Goal: Transaction & Acquisition: Download file/media

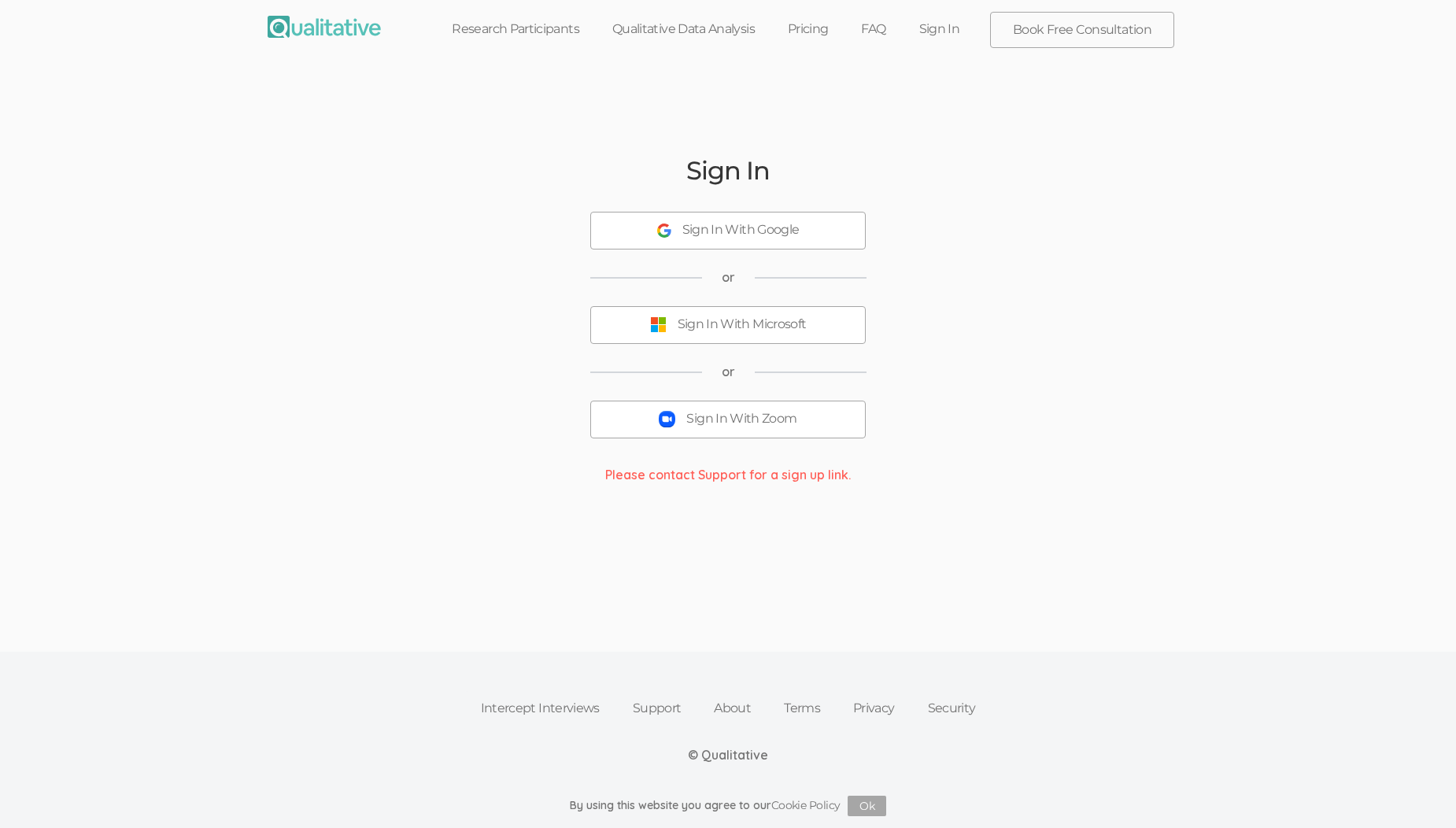
drag, startPoint x: 741, startPoint y: 420, endPoint x: 751, endPoint y: 420, distance: 10.0
click at [741, 422] on div "Sign In With Zoom" at bounding box center [741, 419] width 110 height 18
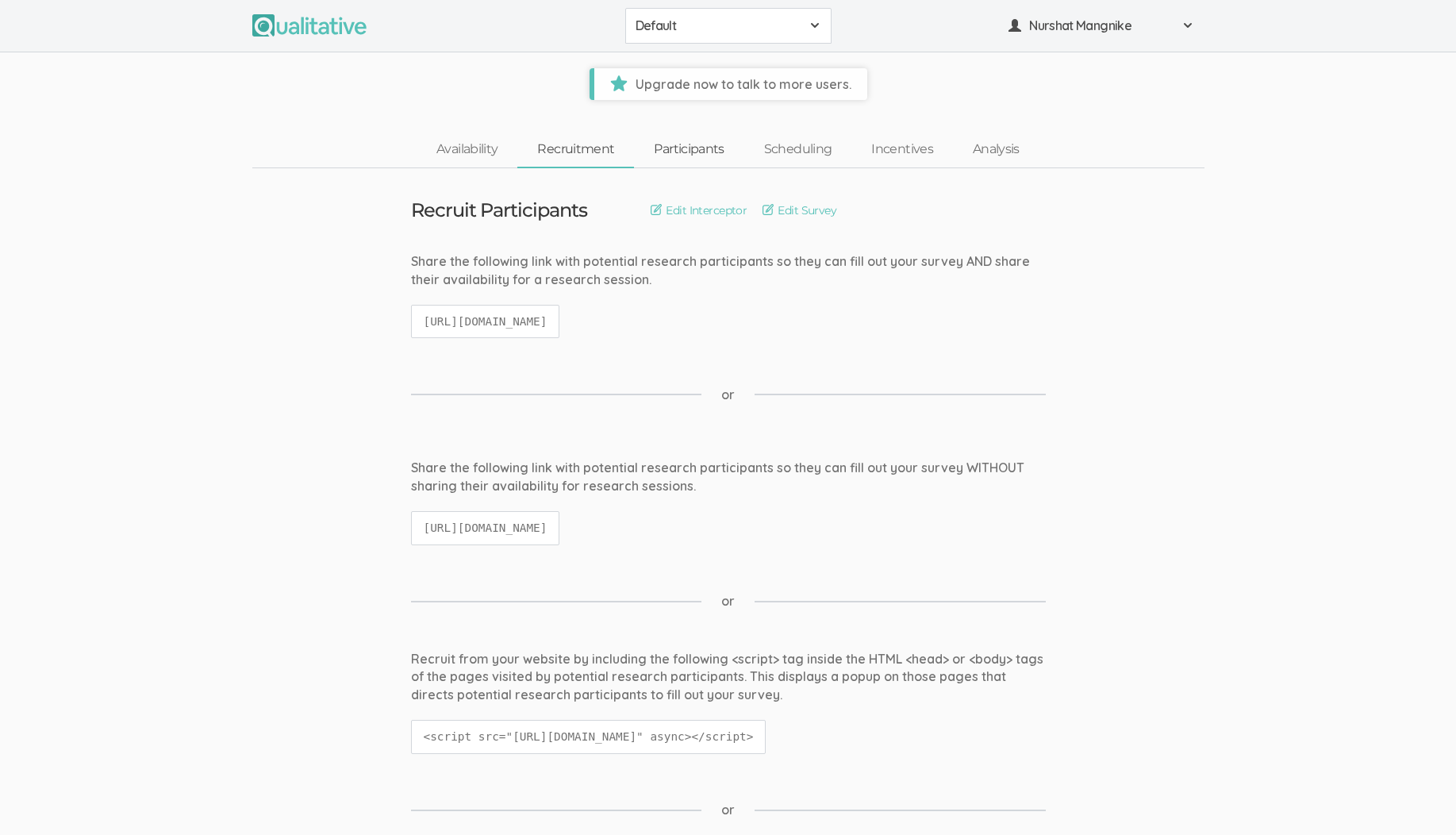
click at [686, 149] on link "Participants" at bounding box center [689, 149] width 110 height 34
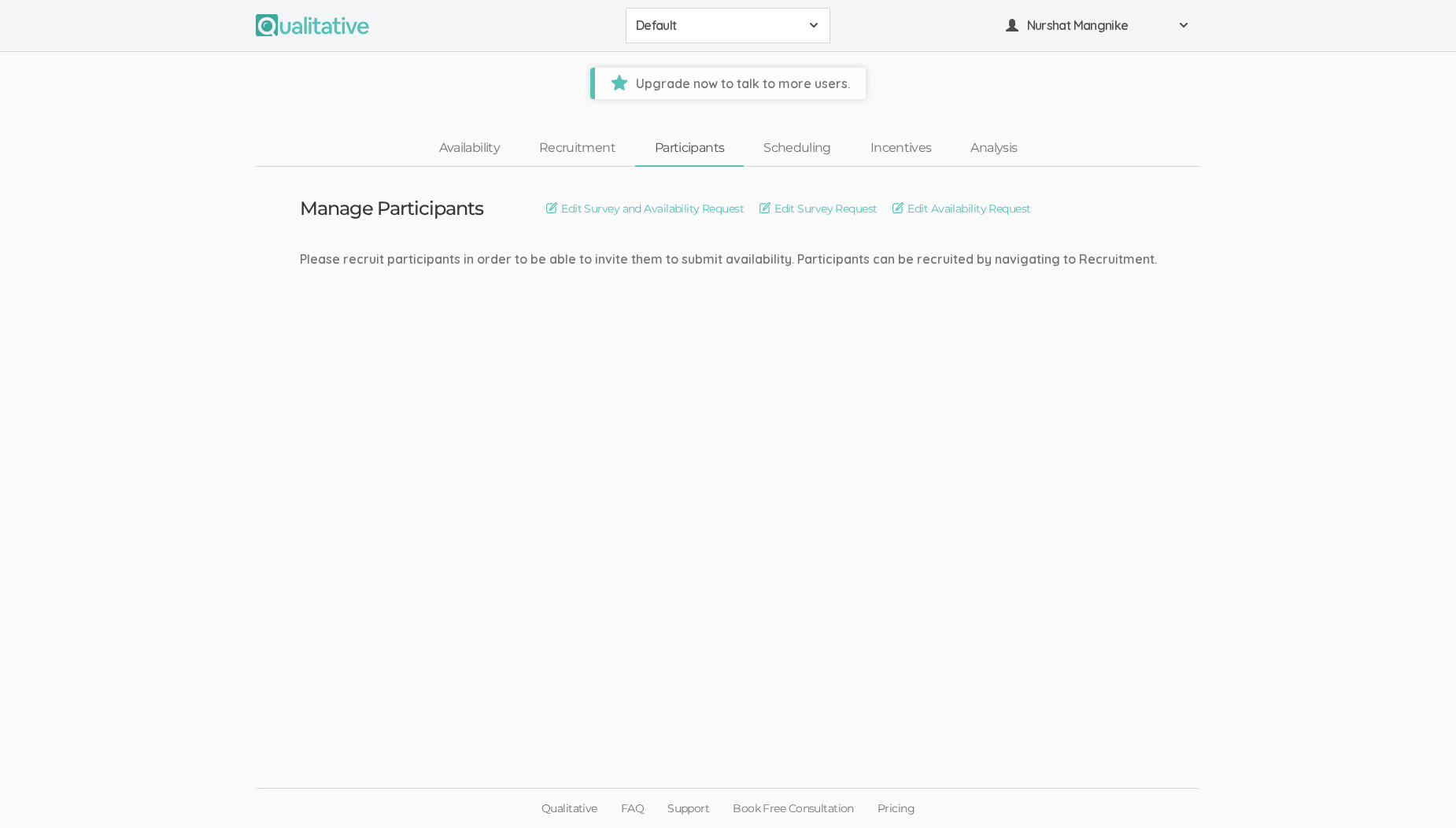
click at [813, 19] on span at bounding box center [814, 25] width 13 height 13
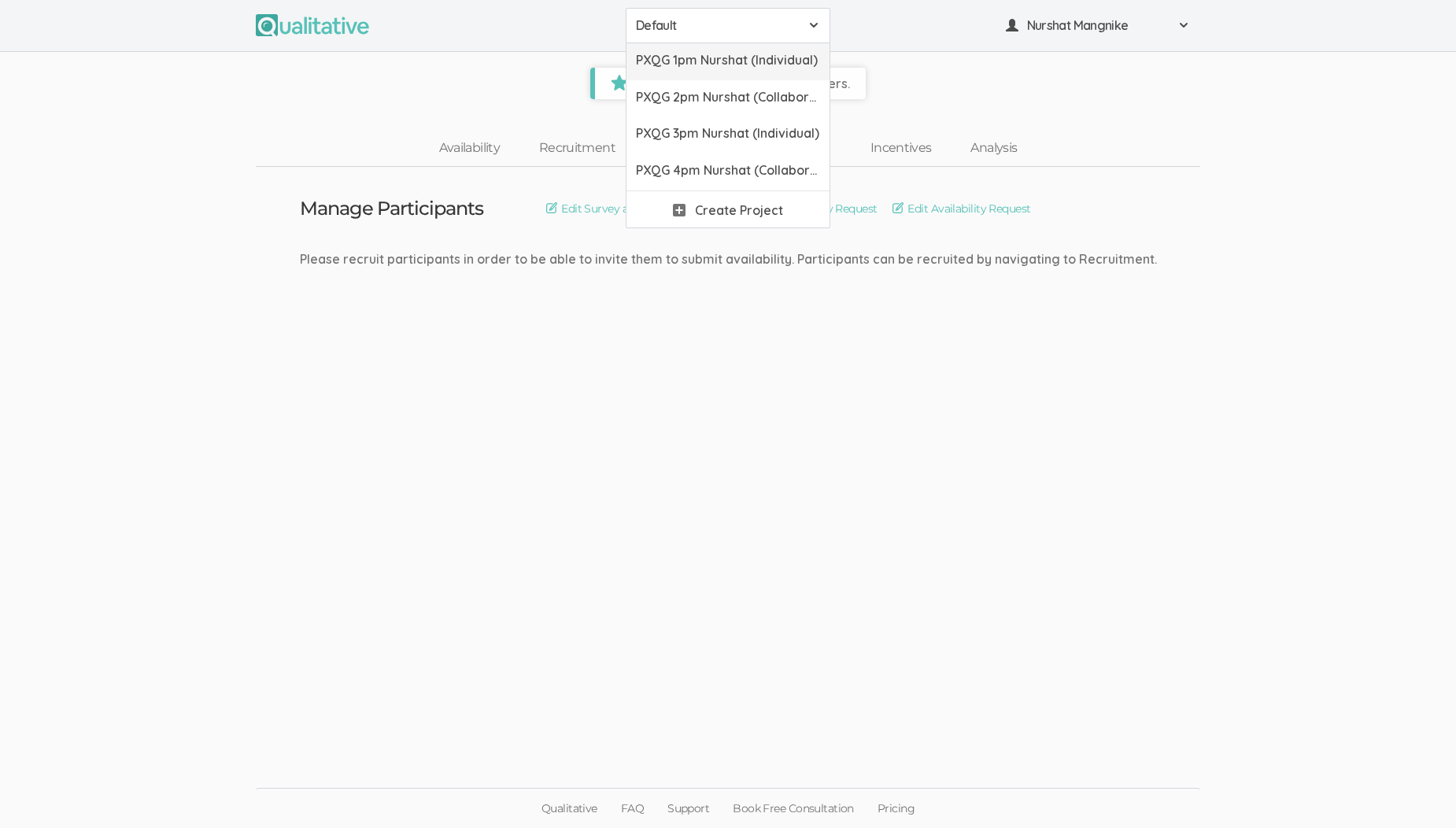
click at [741, 52] on span "PXQG 1pm Nurshat (Individual)" at bounding box center [728, 60] width 184 height 18
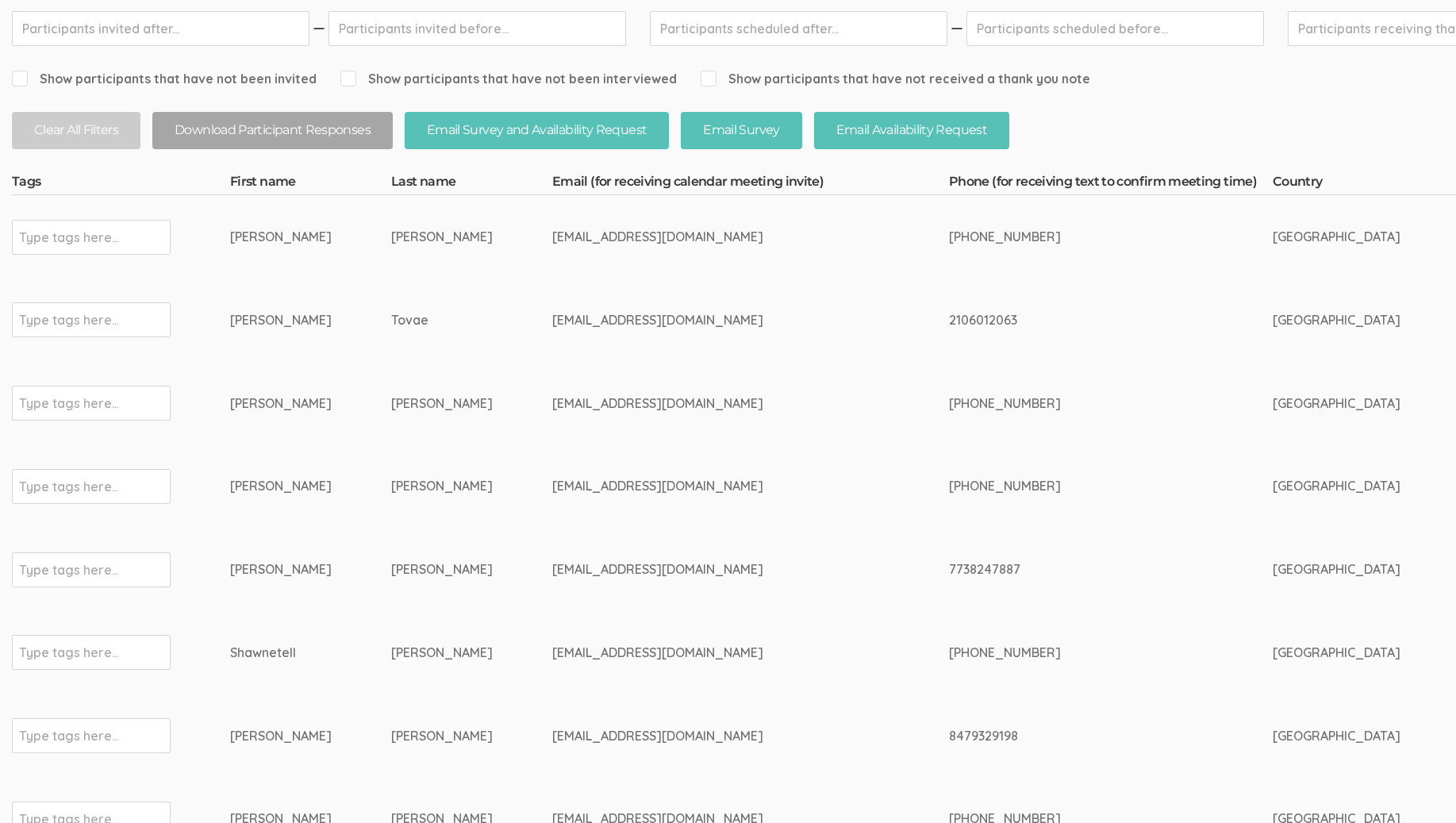
scroll to position [233, 0]
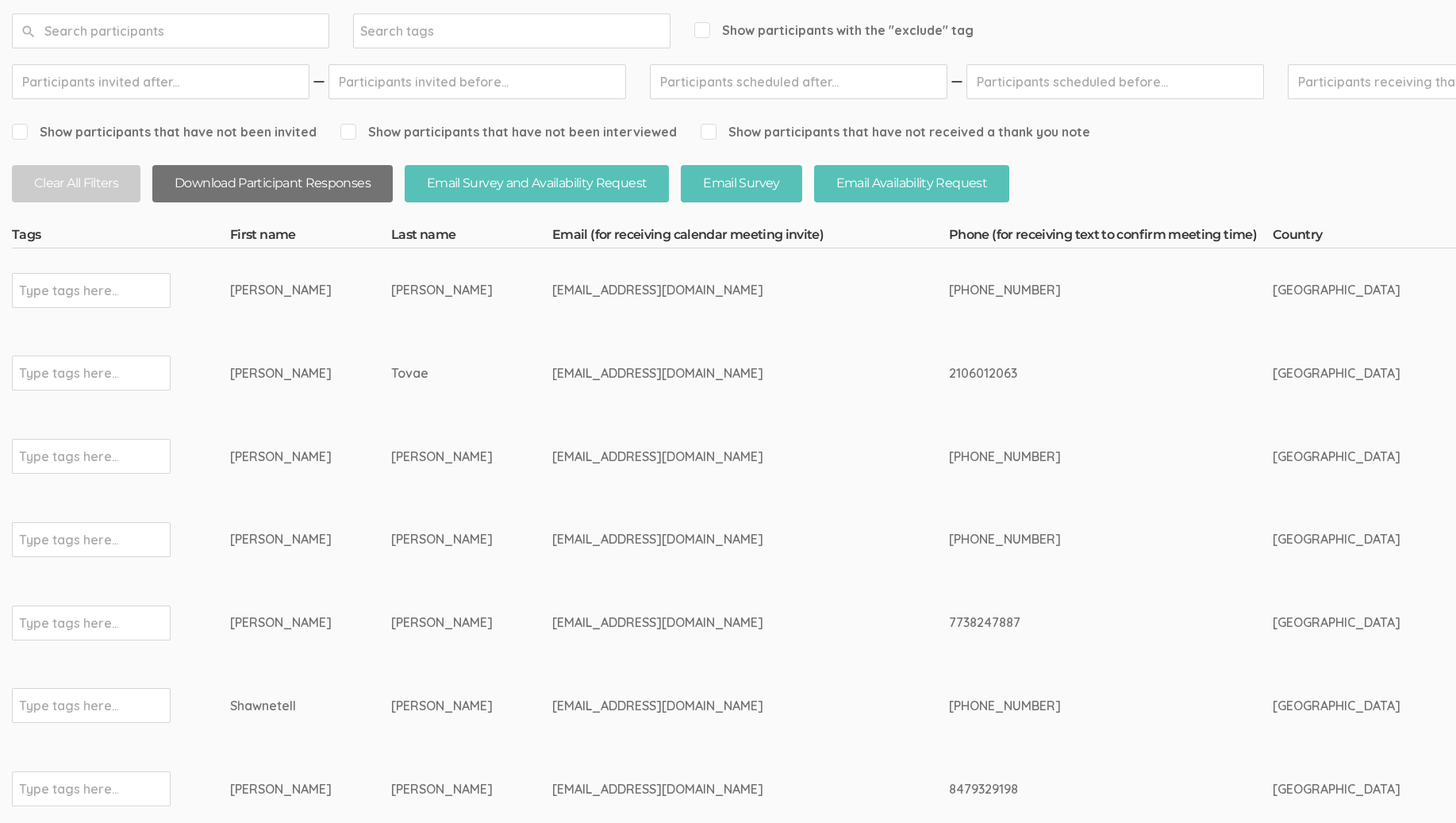
click at [222, 179] on button "Download Participant Responses" at bounding box center [272, 184] width 240 height 38
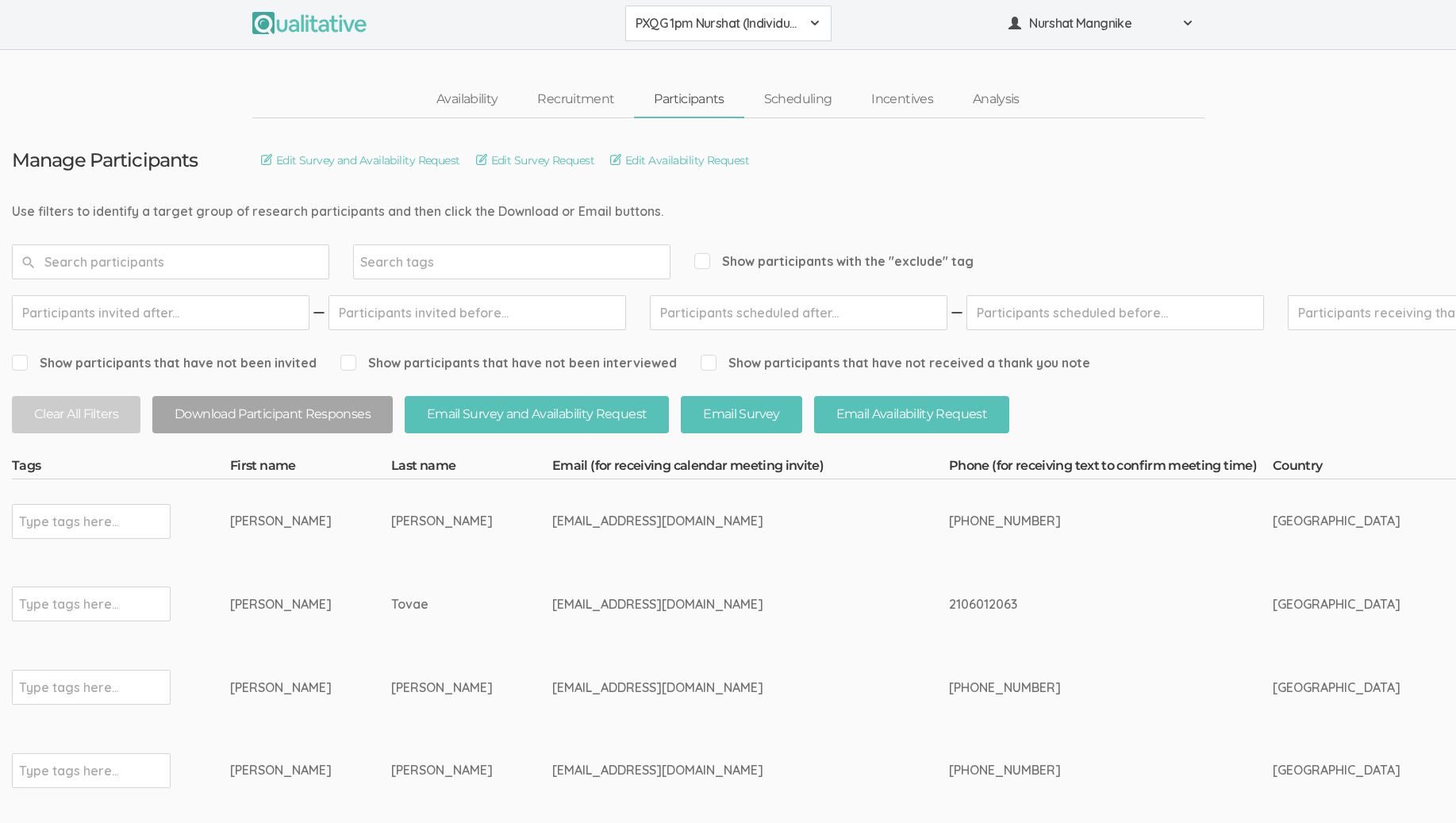
scroll to position [0, 0]
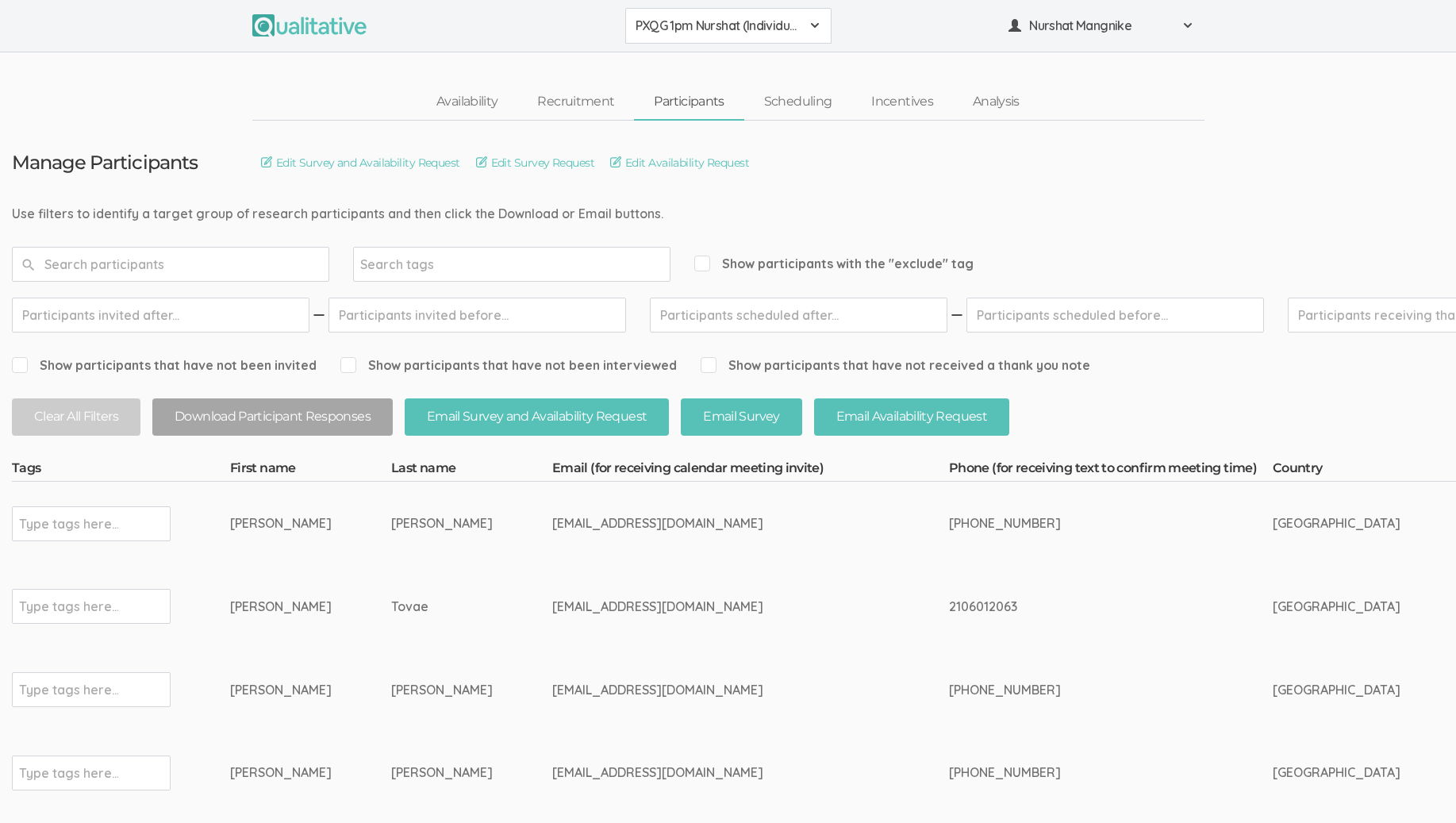
click at [813, 7] on div "PXQG 1pm Nurshat (Individual) Default PXQG 1pm Nurshat (Individual) PXQG 2pm Nu…" at bounding box center [728, 26] width 1456 height 52
click at [812, 28] on span at bounding box center [815, 26] width 13 height 13
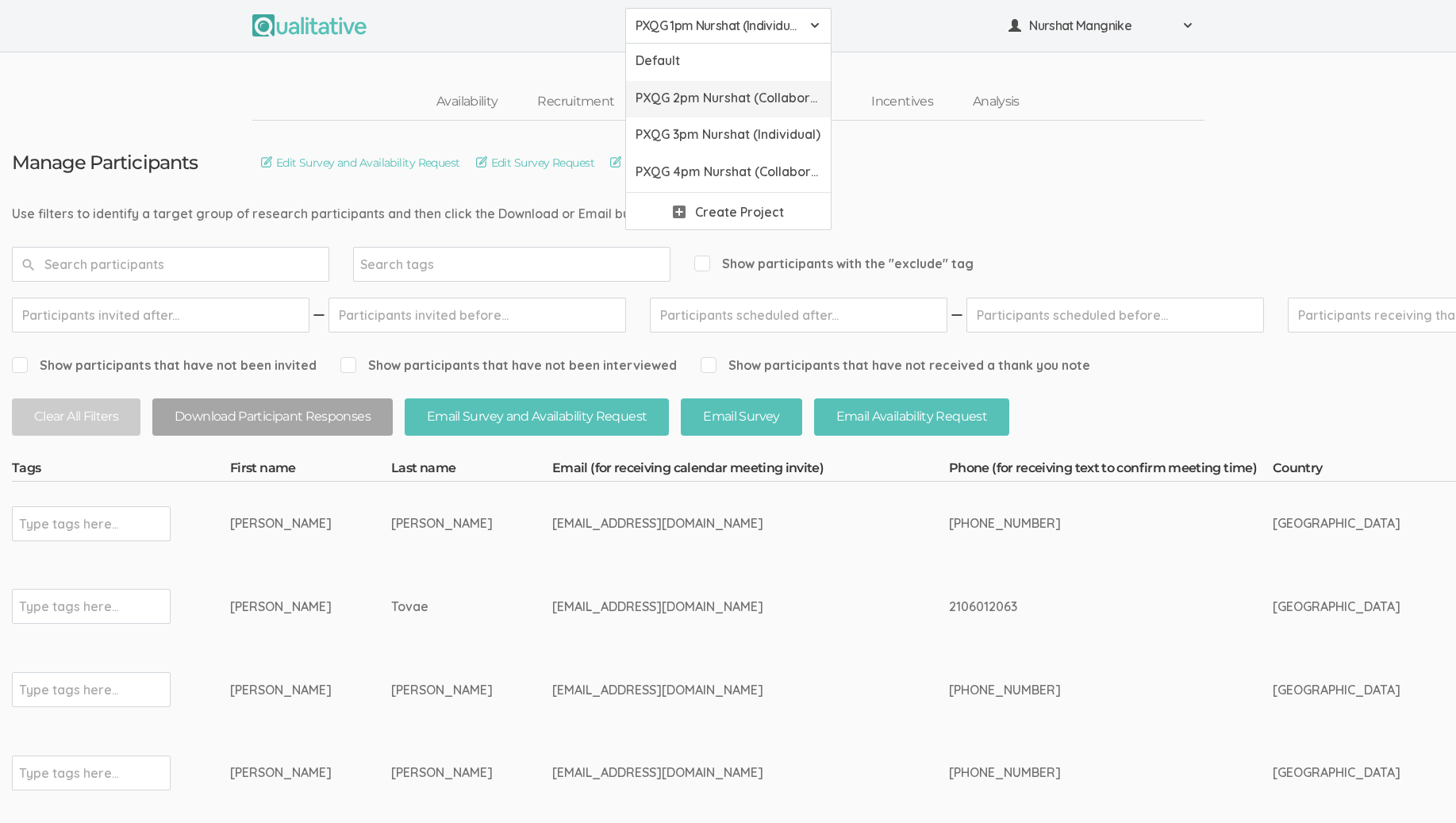
click at [707, 99] on span "PXQG 2pm Nurshat (Collaborative)" at bounding box center [729, 98] width 186 height 18
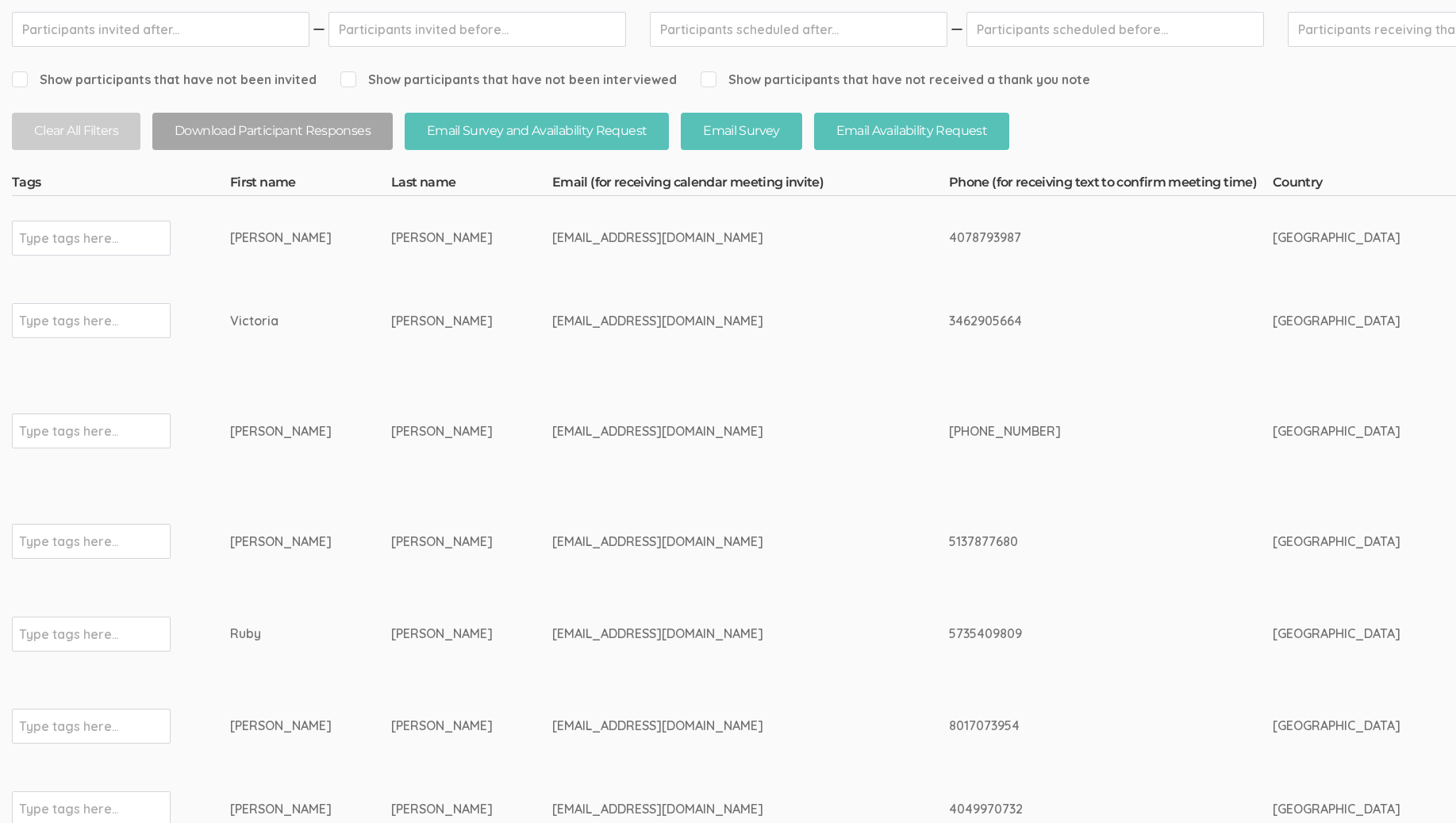
scroll to position [286, 0]
click at [206, 137] on button "Download Participant Responses" at bounding box center [272, 131] width 240 height 38
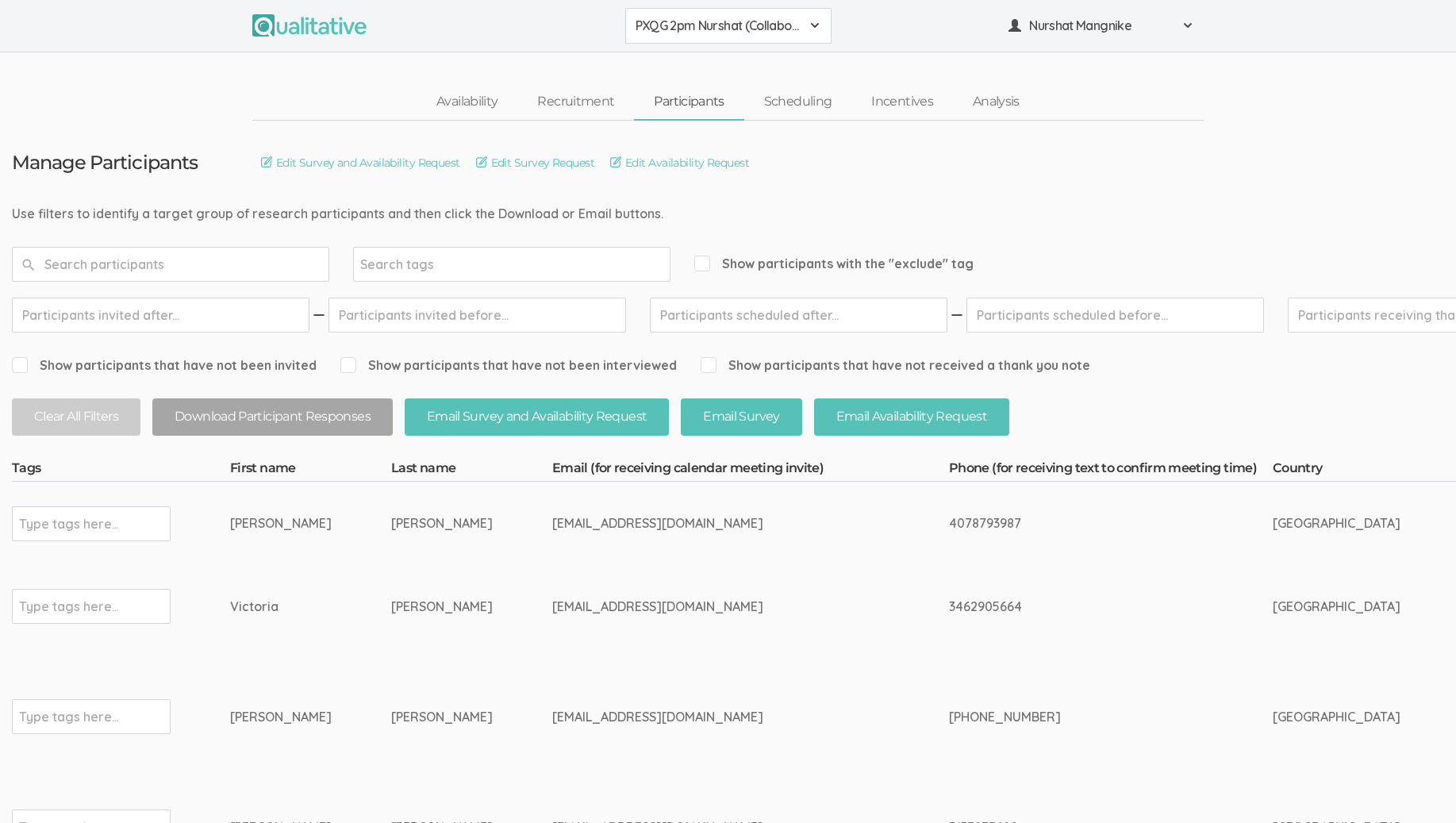
scroll to position [0, 0]
click at [809, 25] on span at bounding box center [815, 26] width 13 height 13
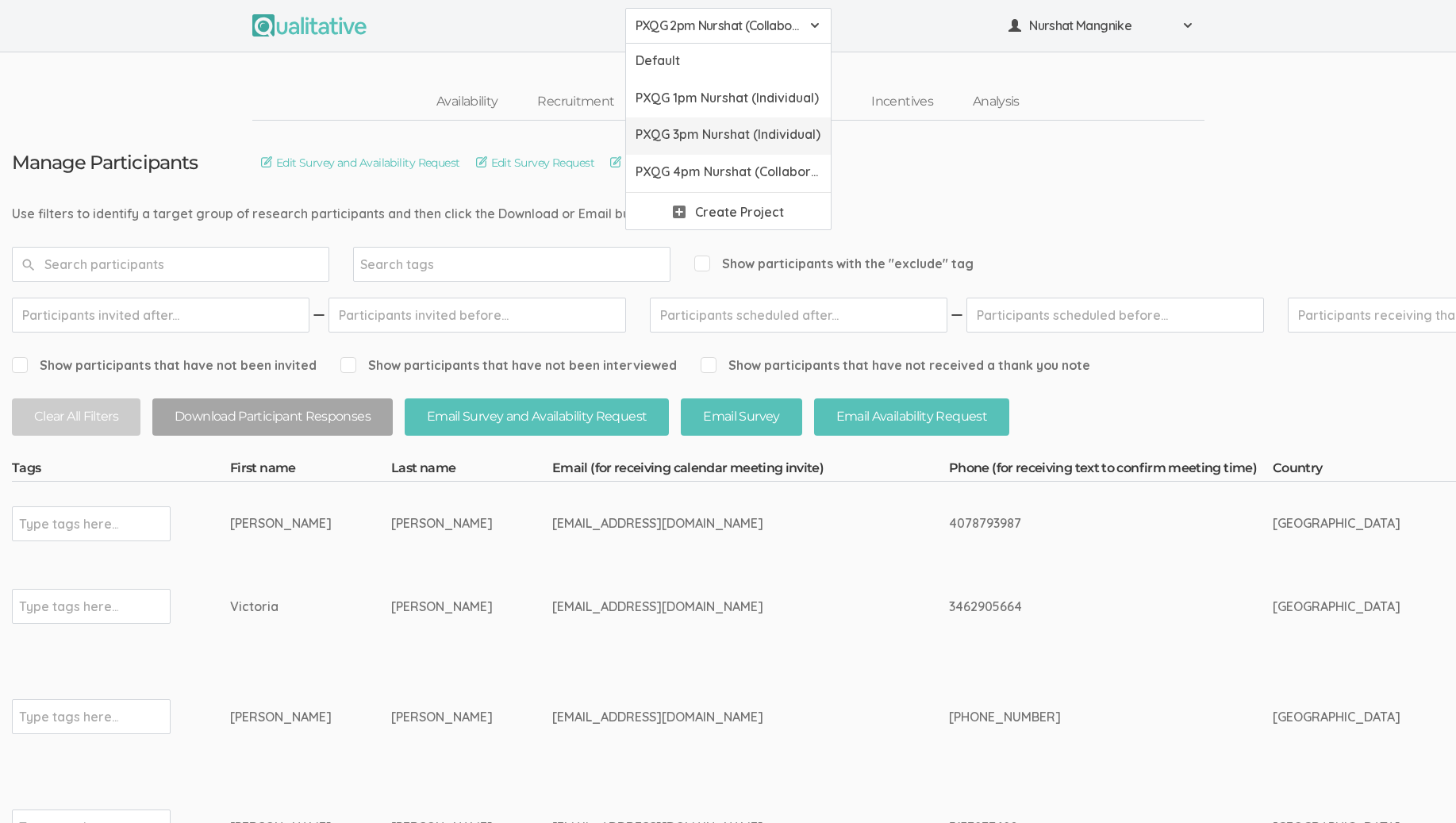
click at [761, 142] on span "PXQG 3pm Nurshat (Individual)" at bounding box center [729, 135] width 186 height 18
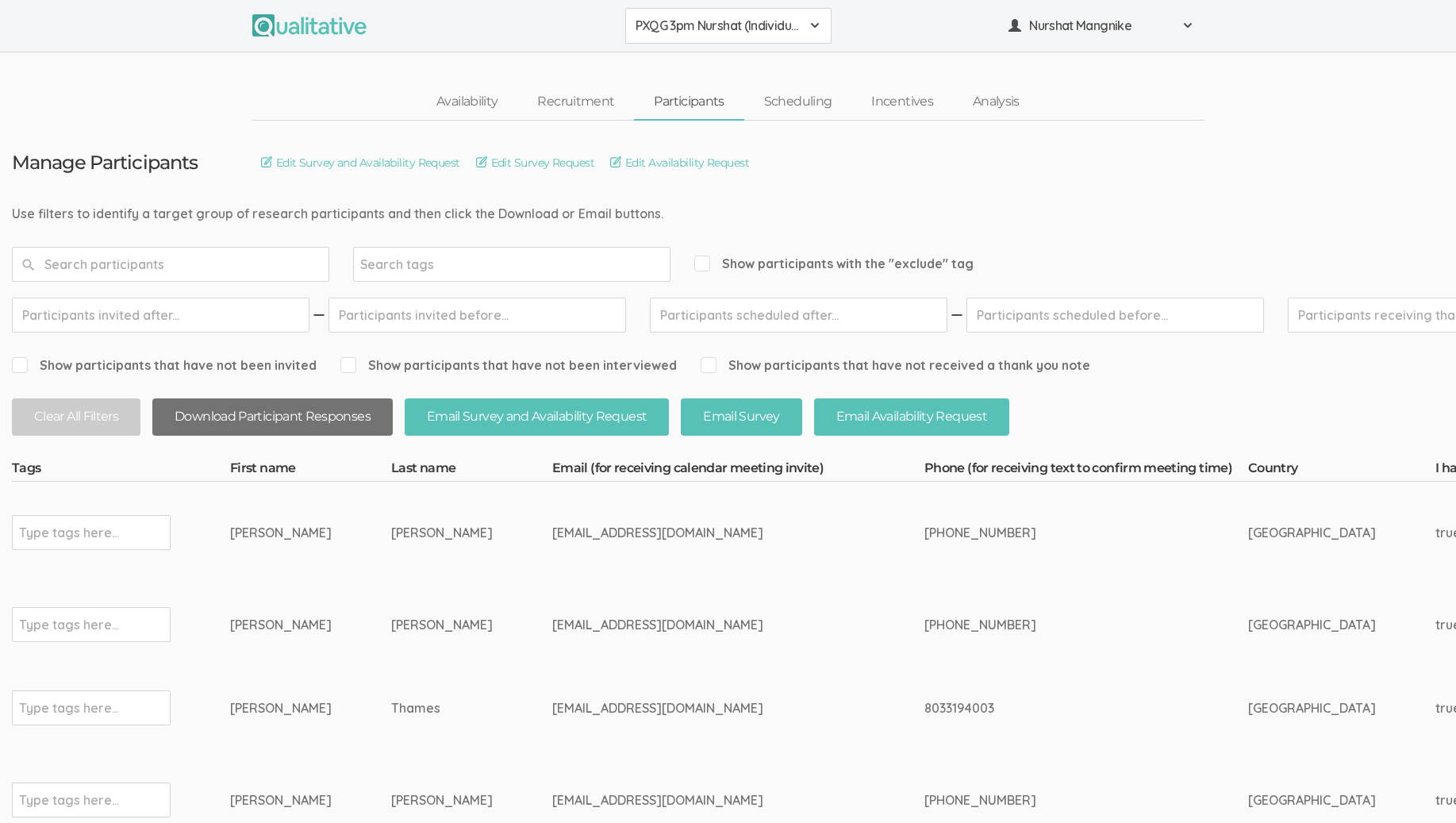
click at [223, 418] on button "Download Participant Responses" at bounding box center [272, 417] width 240 height 38
click at [792, 29] on span "PXQG 3pm Nurshat (Individual)" at bounding box center [718, 26] width 165 height 18
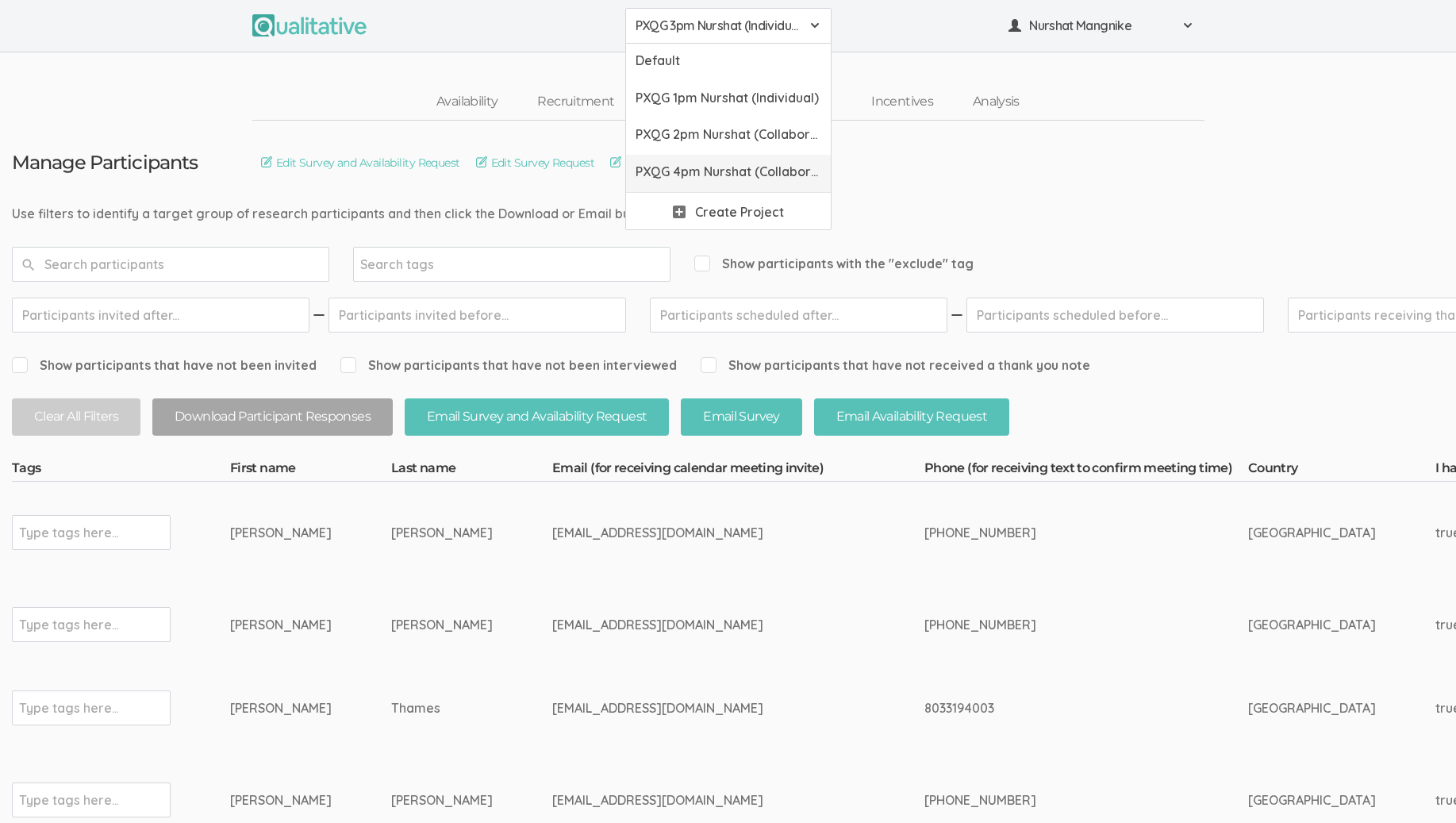
click at [751, 173] on span "PXQG 4pm Nurshat (Collaborative)" at bounding box center [729, 171] width 186 height 18
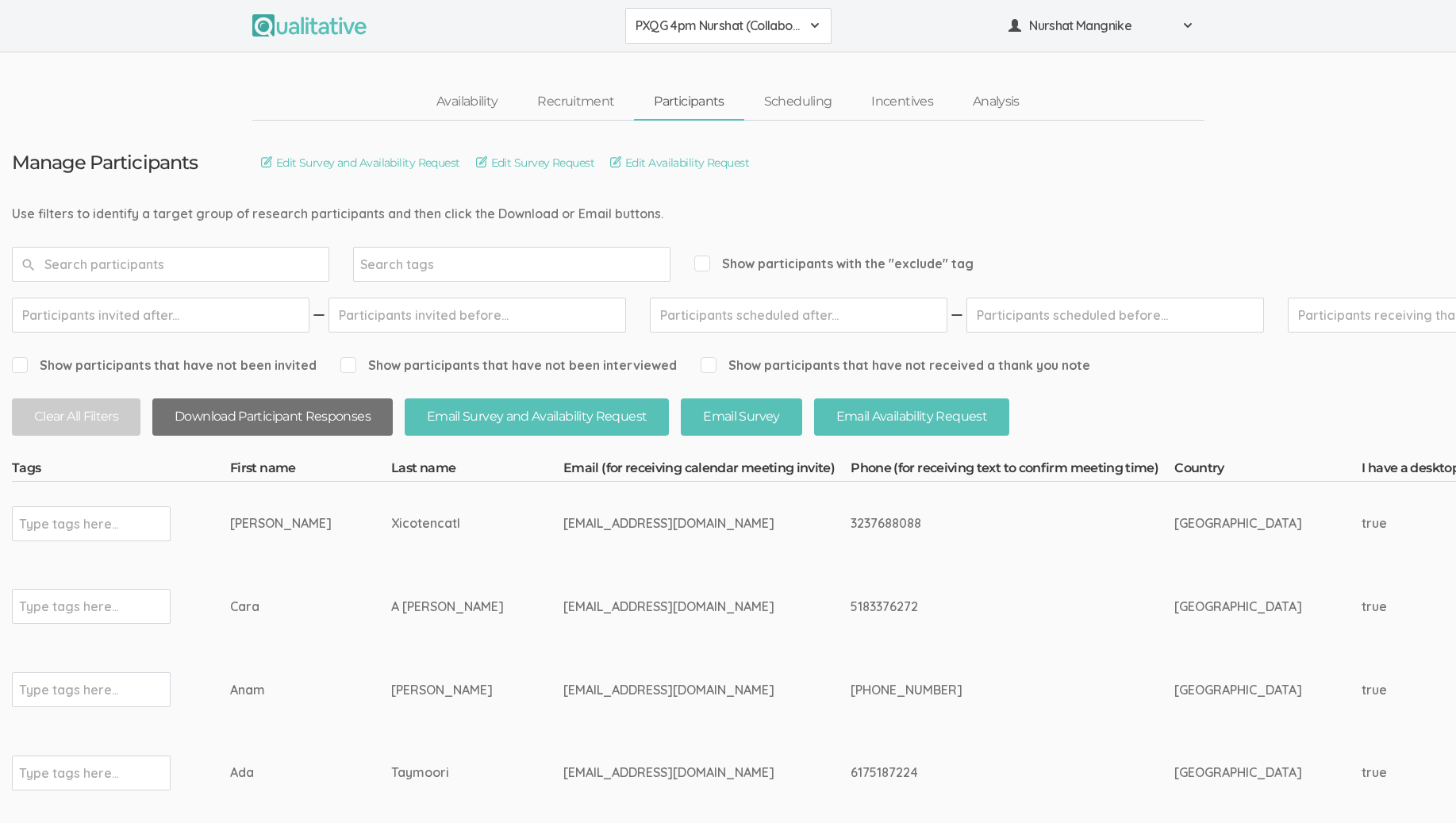
click at [237, 414] on button "Download Participant Responses" at bounding box center [272, 417] width 240 height 38
